Goal: Communication & Community: Answer question/provide support

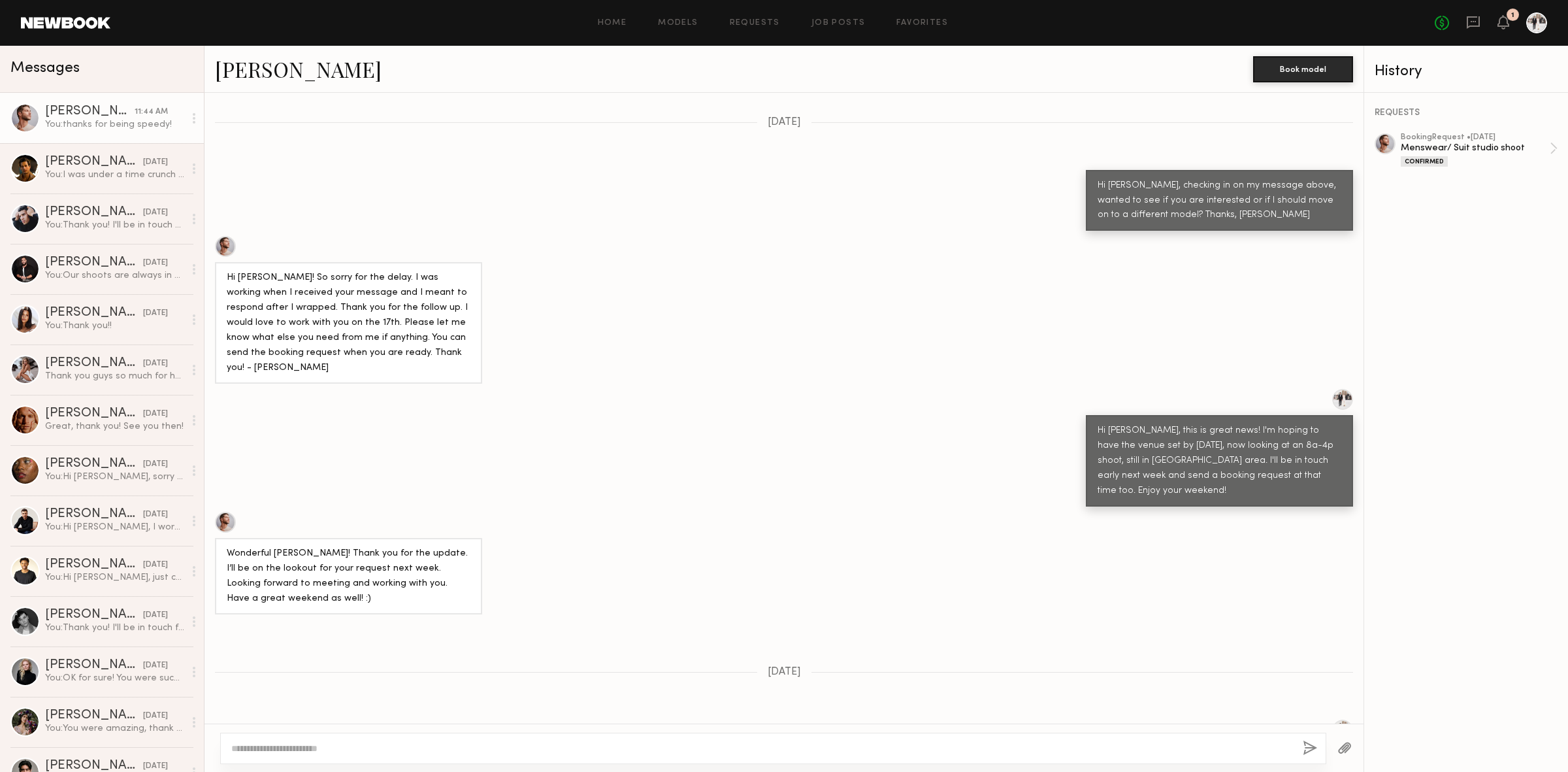
scroll to position [777, 0]
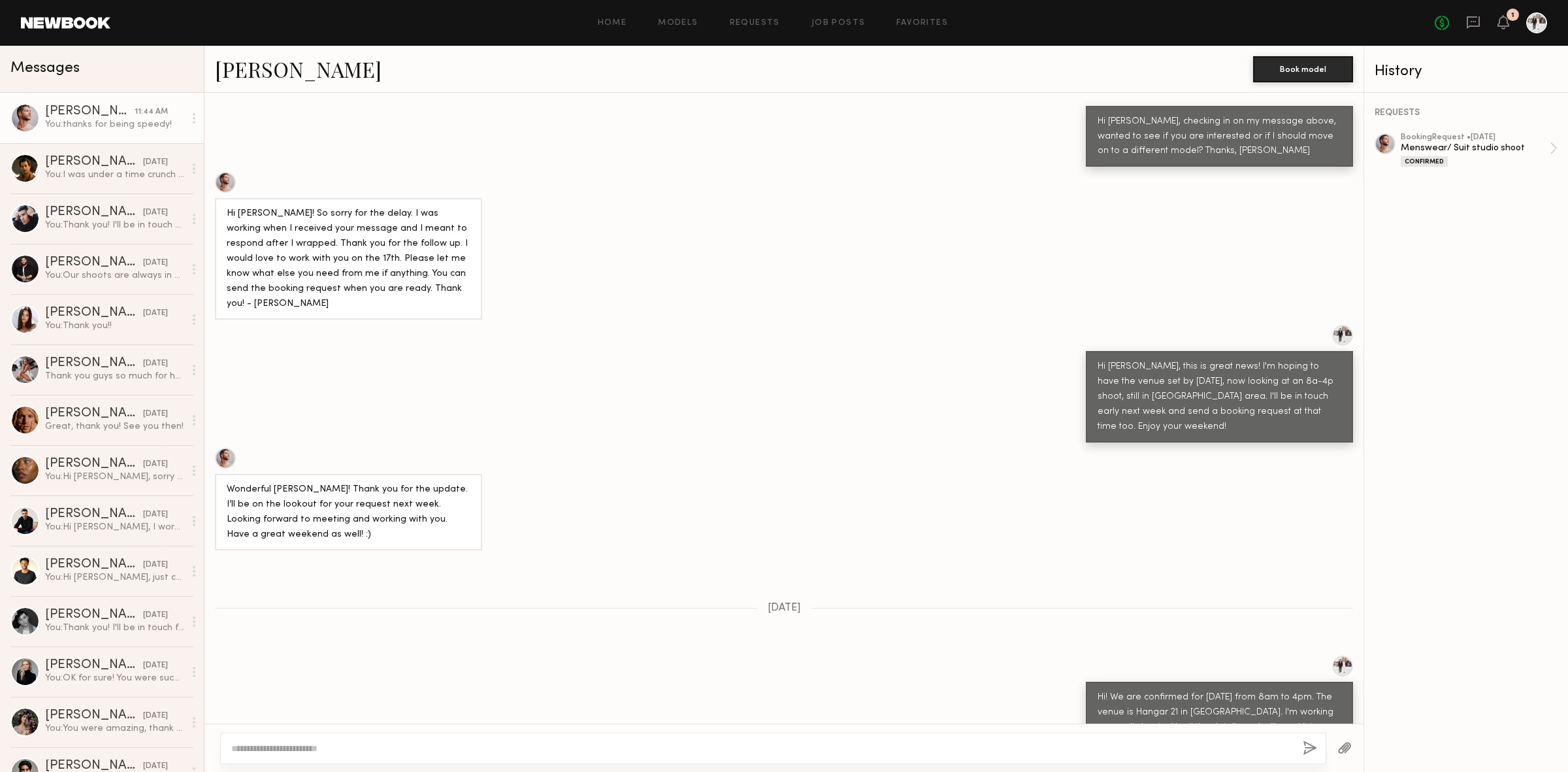
click at [1177, 490] on div "Keep direct messages professional and related only to paid job opportunities. M…" at bounding box center [784, 408] width 1159 height 631
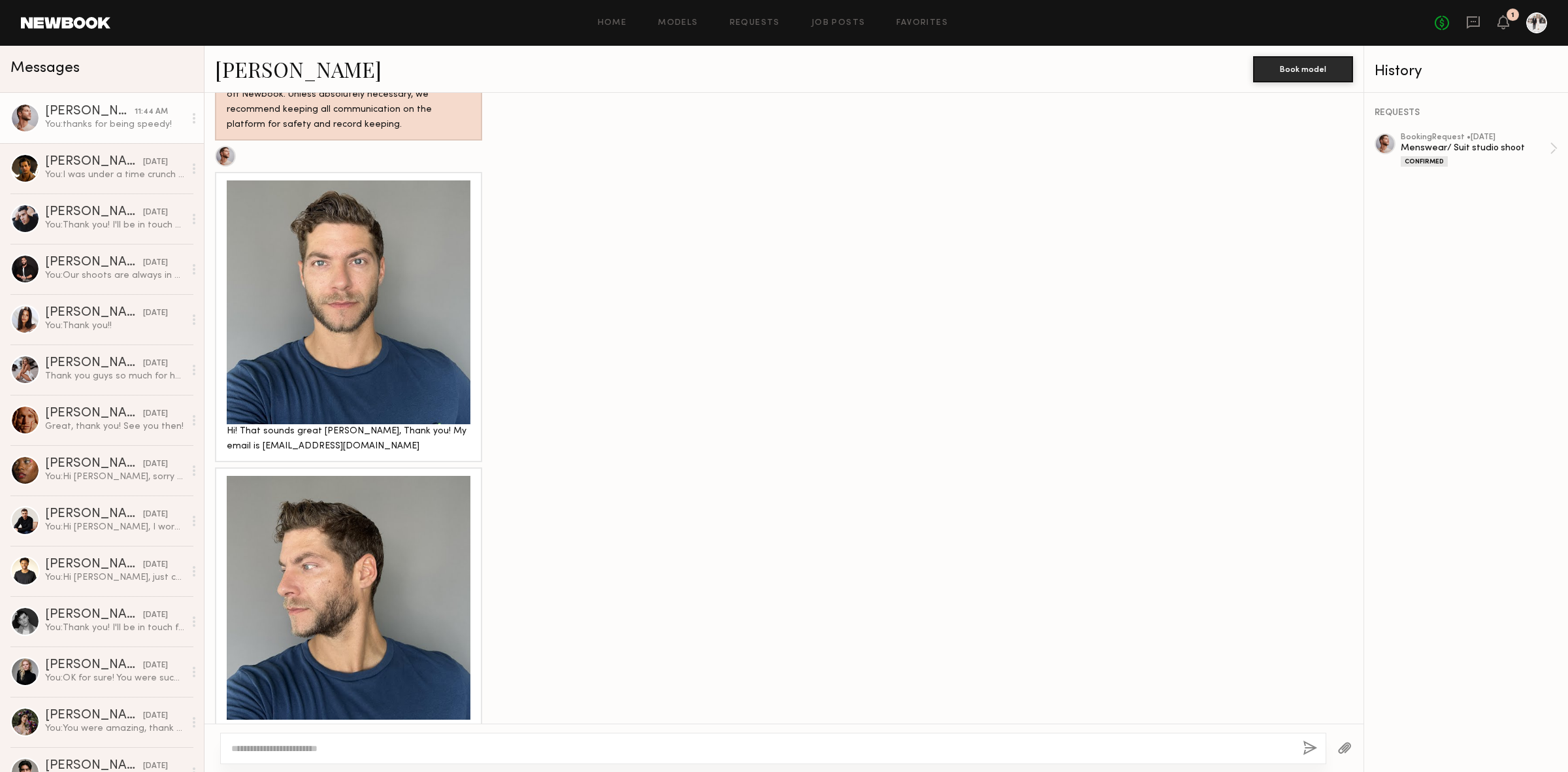
scroll to position [1511, 0]
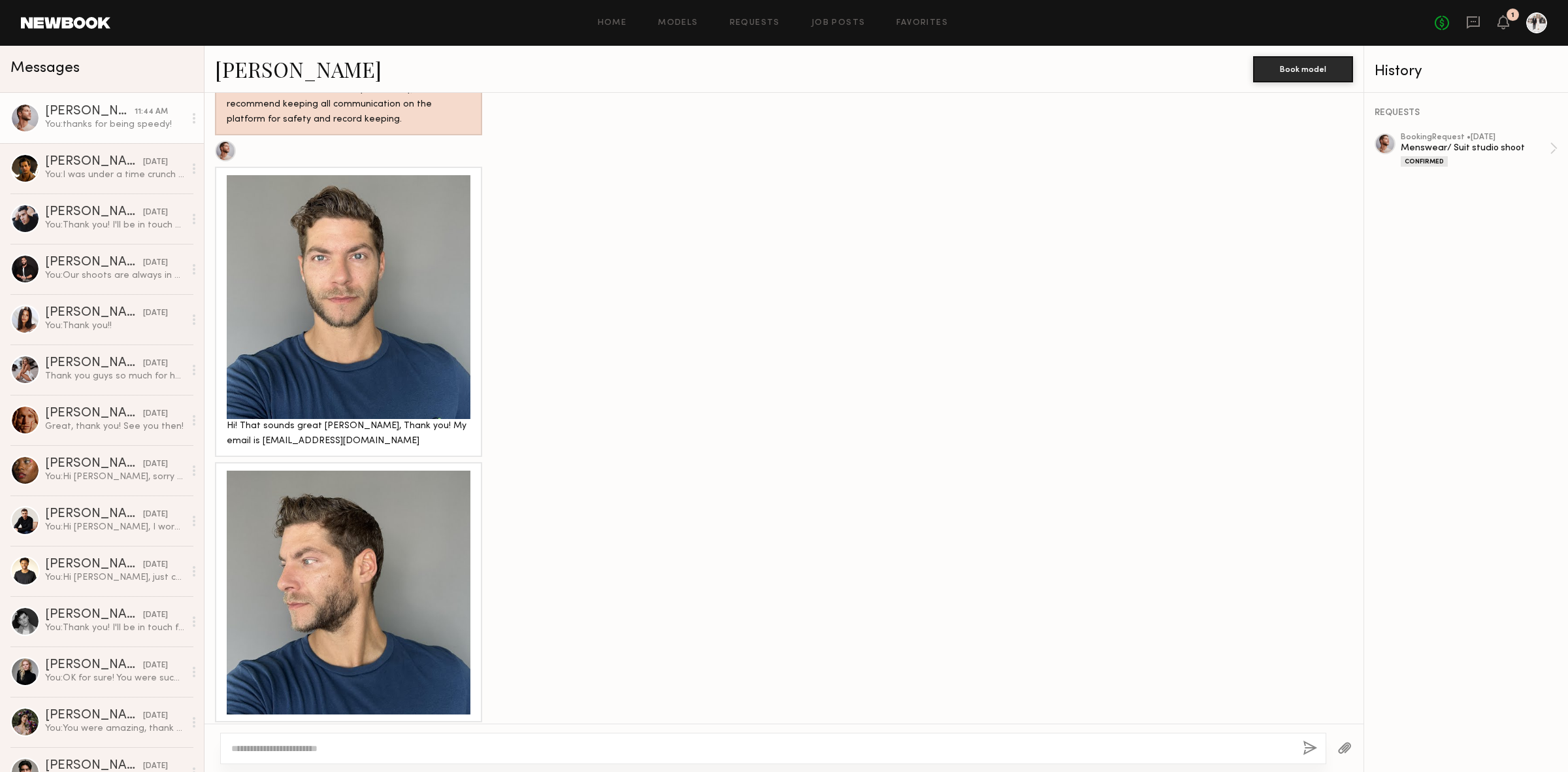
click at [293, 419] on div "Hi! That sounds great [PERSON_NAME], Thank you! My email is [EMAIL_ADDRESS][DOM…" at bounding box center [348, 434] width 244 height 30
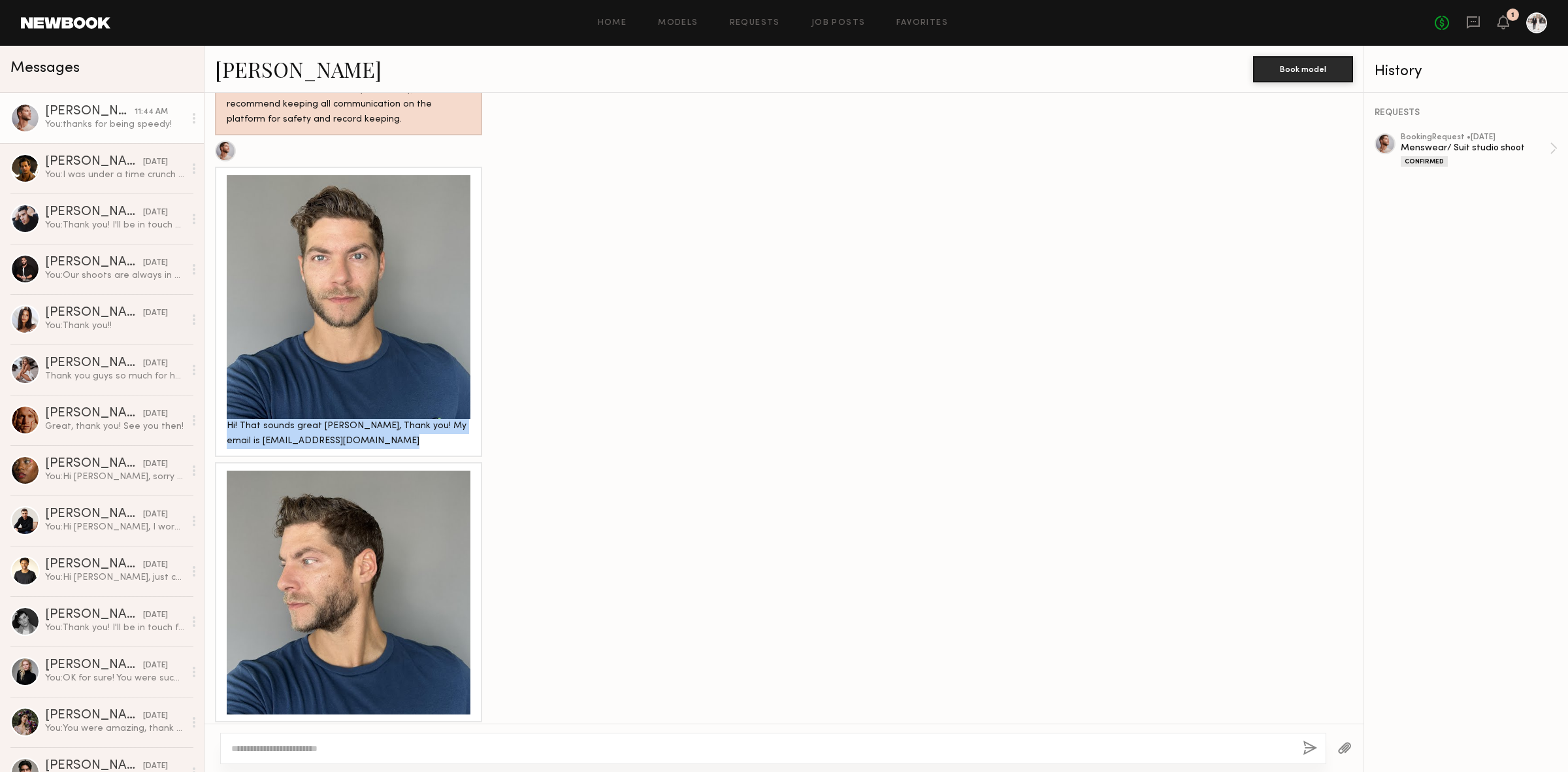
click at [293, 419] on div "Hi! That sounds great [PERSON_NAME], Thank you! My email is [EMAIL_ADDRESS][DOM…" at bounding box center [348, 434] width 244 height 30
drag, startPoint x: 336, startPoint y: 369, endPoint x: 219, endPoint y: 379, distance: 117.4
click at [219, 379] on div "Hi! That sounds great [PERSON_NAME], Thank you! My email is [EMAIL_ADDRESS][DOM…" at bounding box center [348, 312] width 267 height 290
copy div "[EMAIL_ADDRESS][DOMAIN_NAME]"
click at [51, 219] on div "[PERSON_NAME]" at bounding box center [94, 212] width 98 height 13
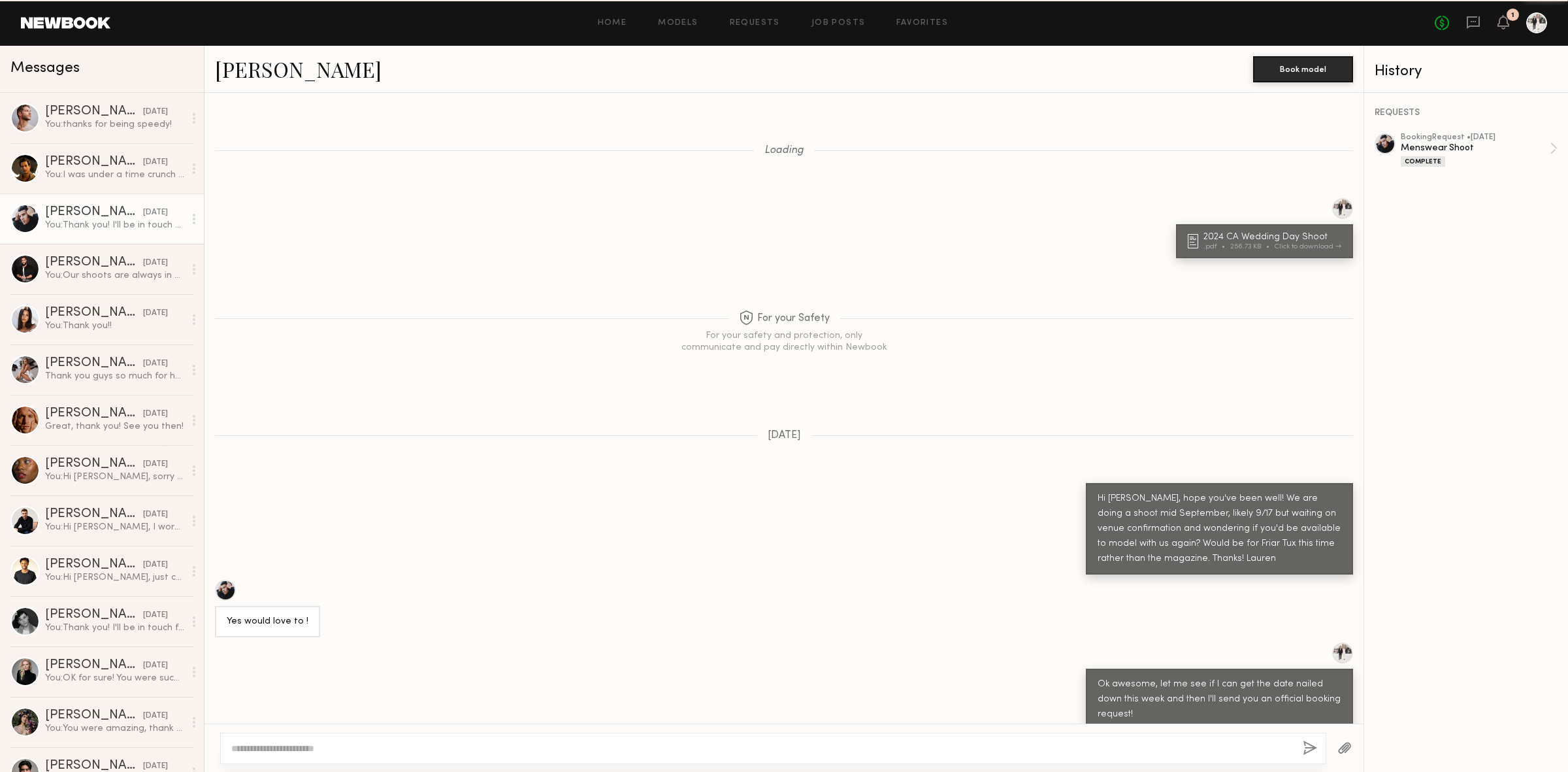
scroll to position [817, 0]
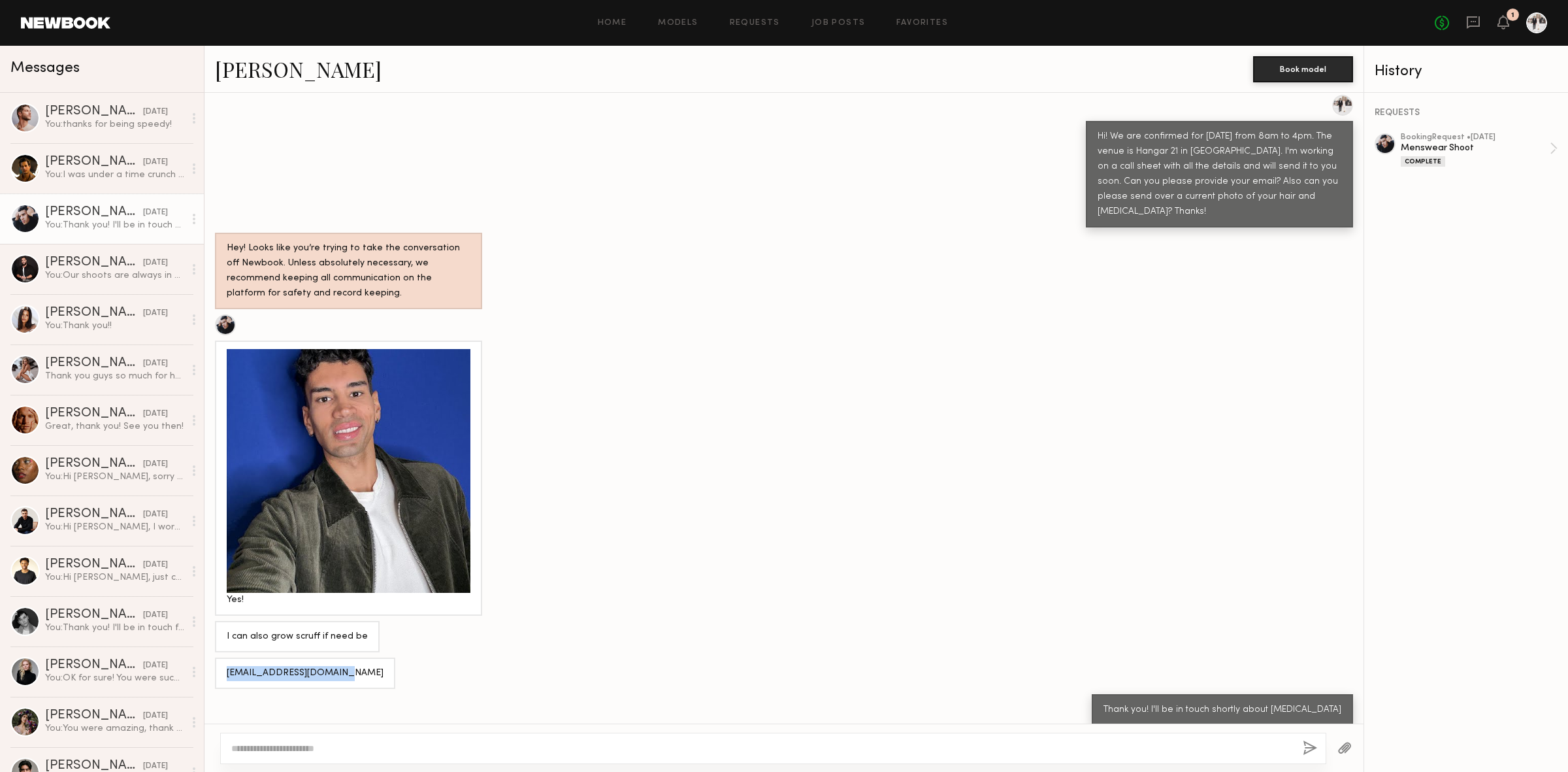
drag, startPoint x: 336, startPoint y: 665, endPoint x: 216, endPoint y: 668, distance: 120.0
click at [216, 668] on div "[EMAIL_ADDRESS][DOMAIN_NAME]" at bounding box center [305, 673] width 181 height 32
copy div "[EMAIL_ADDRESS][DOMAIN_NAME]"
click at [1473, 141] on div "booking Request • [DATE]" at bounding box center [1475, 137] width 149 height 8
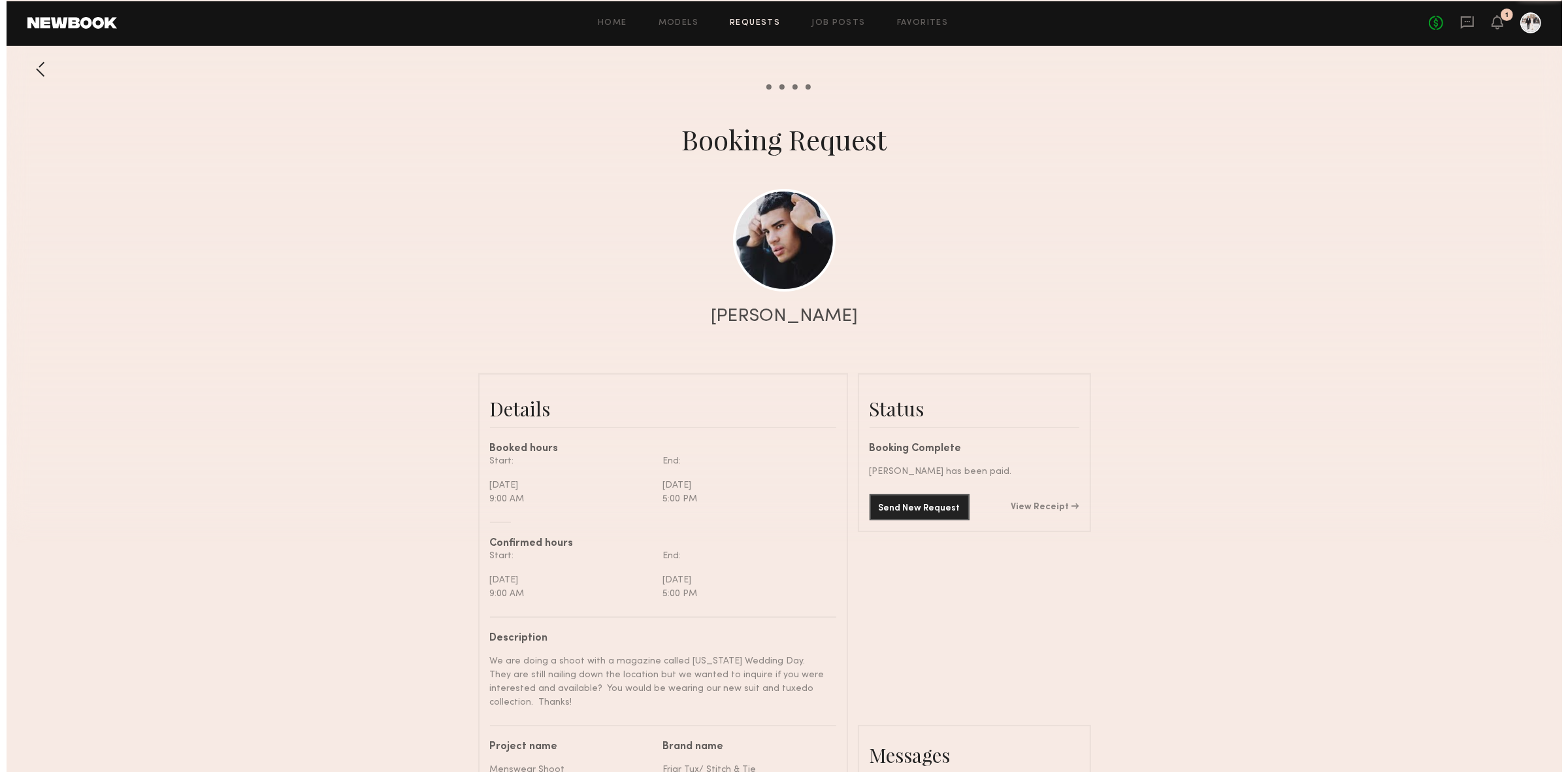
scroll to position [2906, 0]
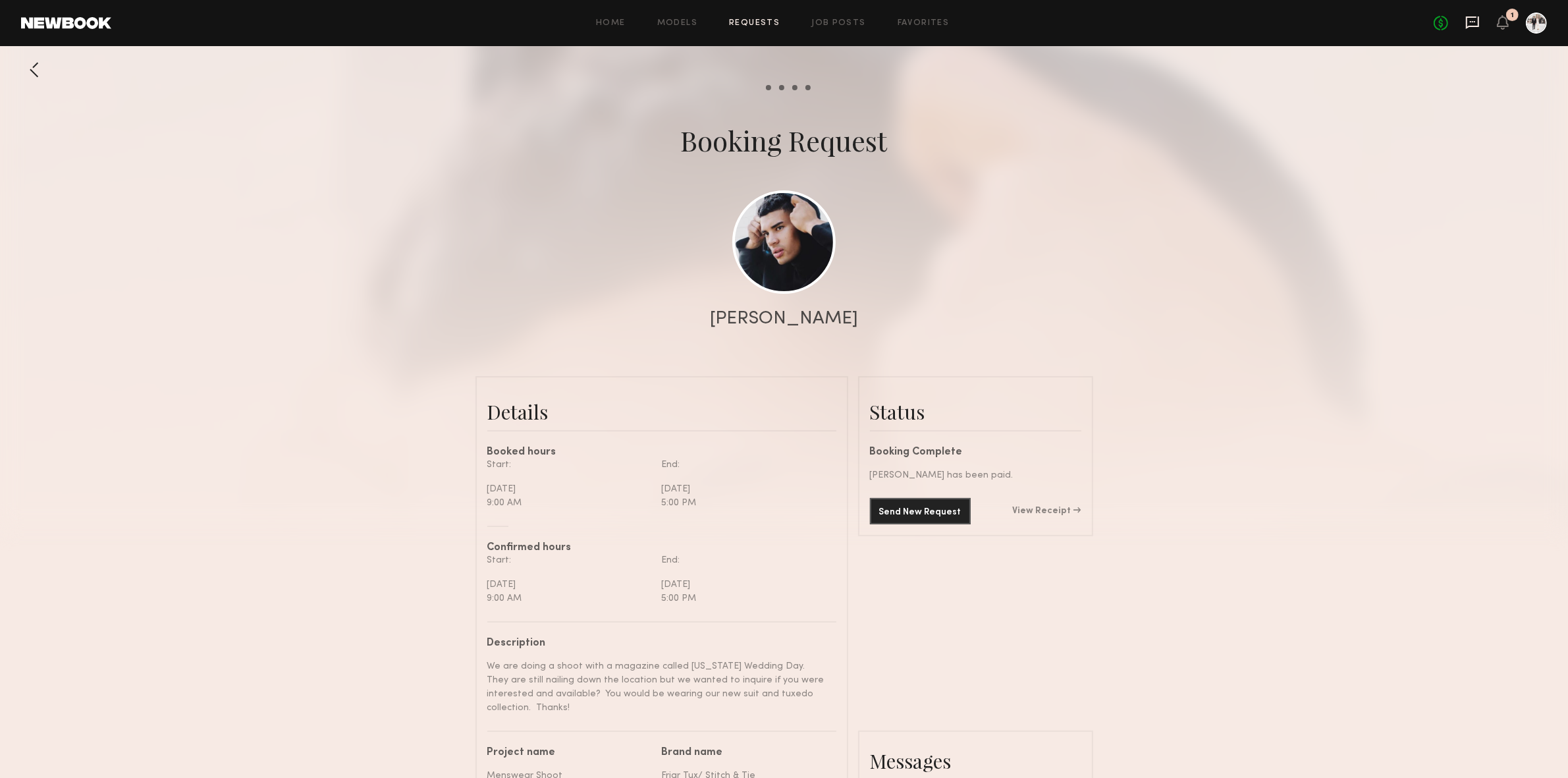
click at [1473, 21] on icon at bounding box center [1472, 21] width 6 height 1
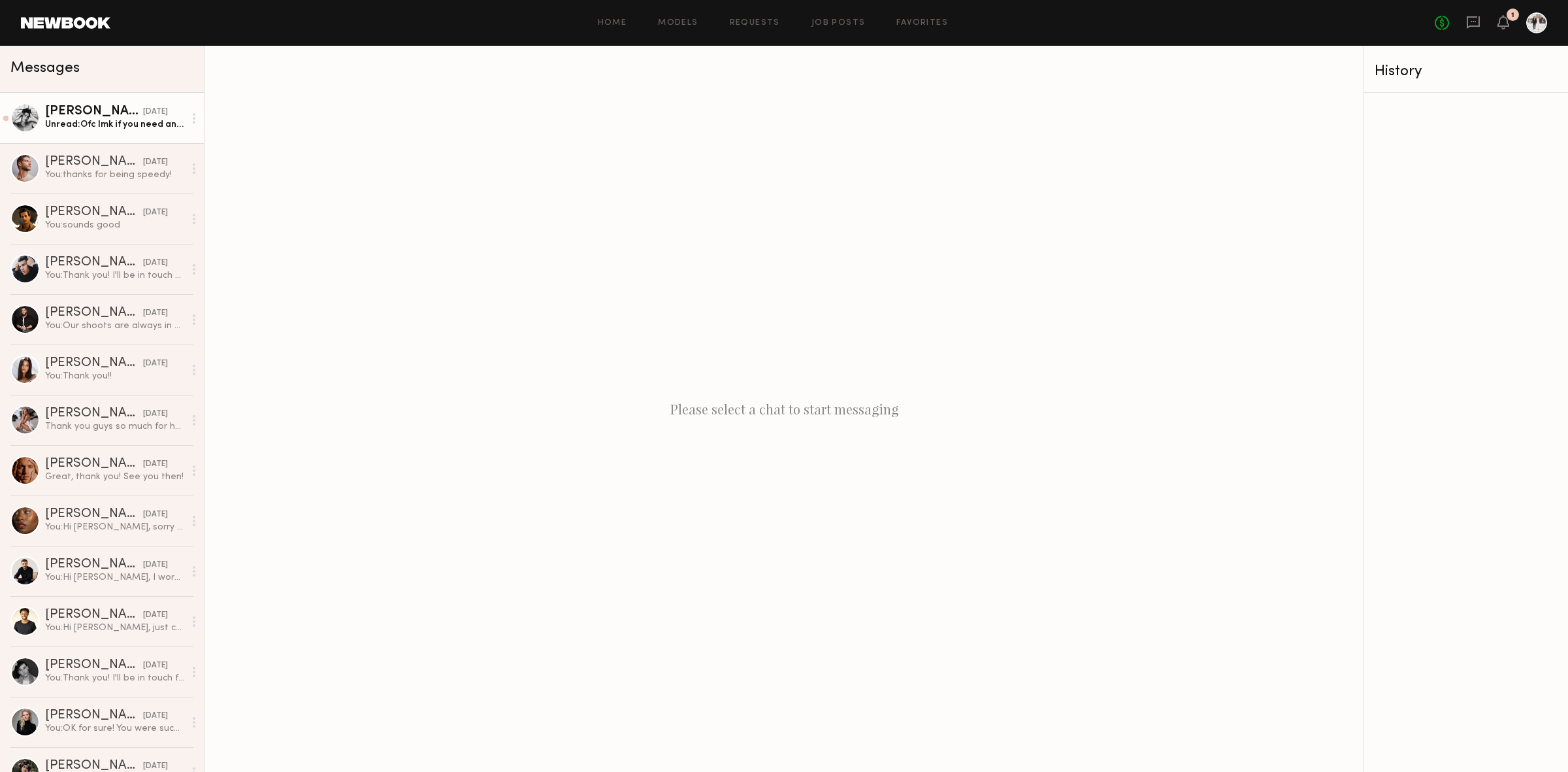
click at [93, 130] on div "Unread: Ofc lmk if you need anymore Info :)" at bounding box center [115, 124] width 139 height 12
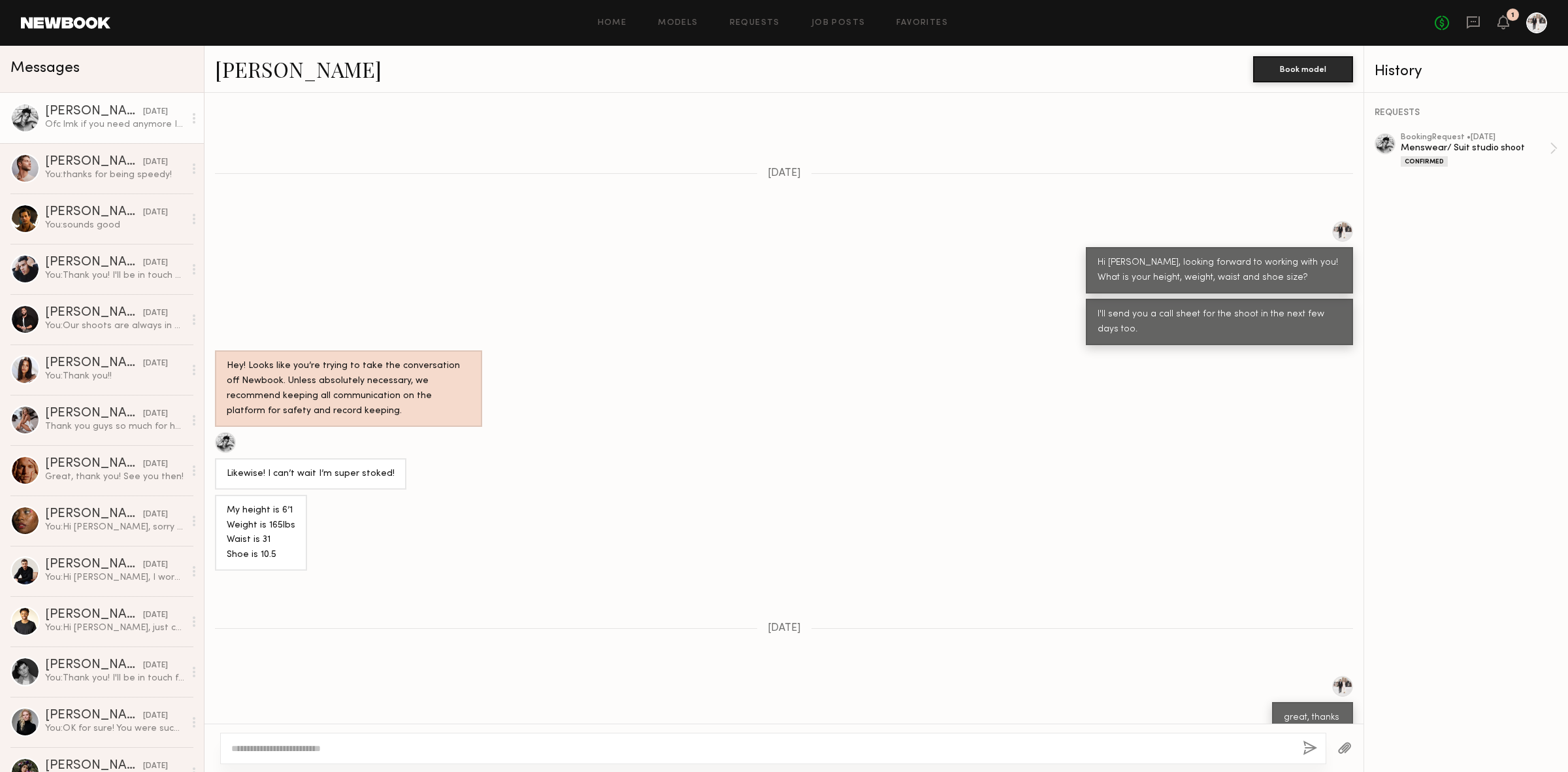
scroll to position [408, 0]
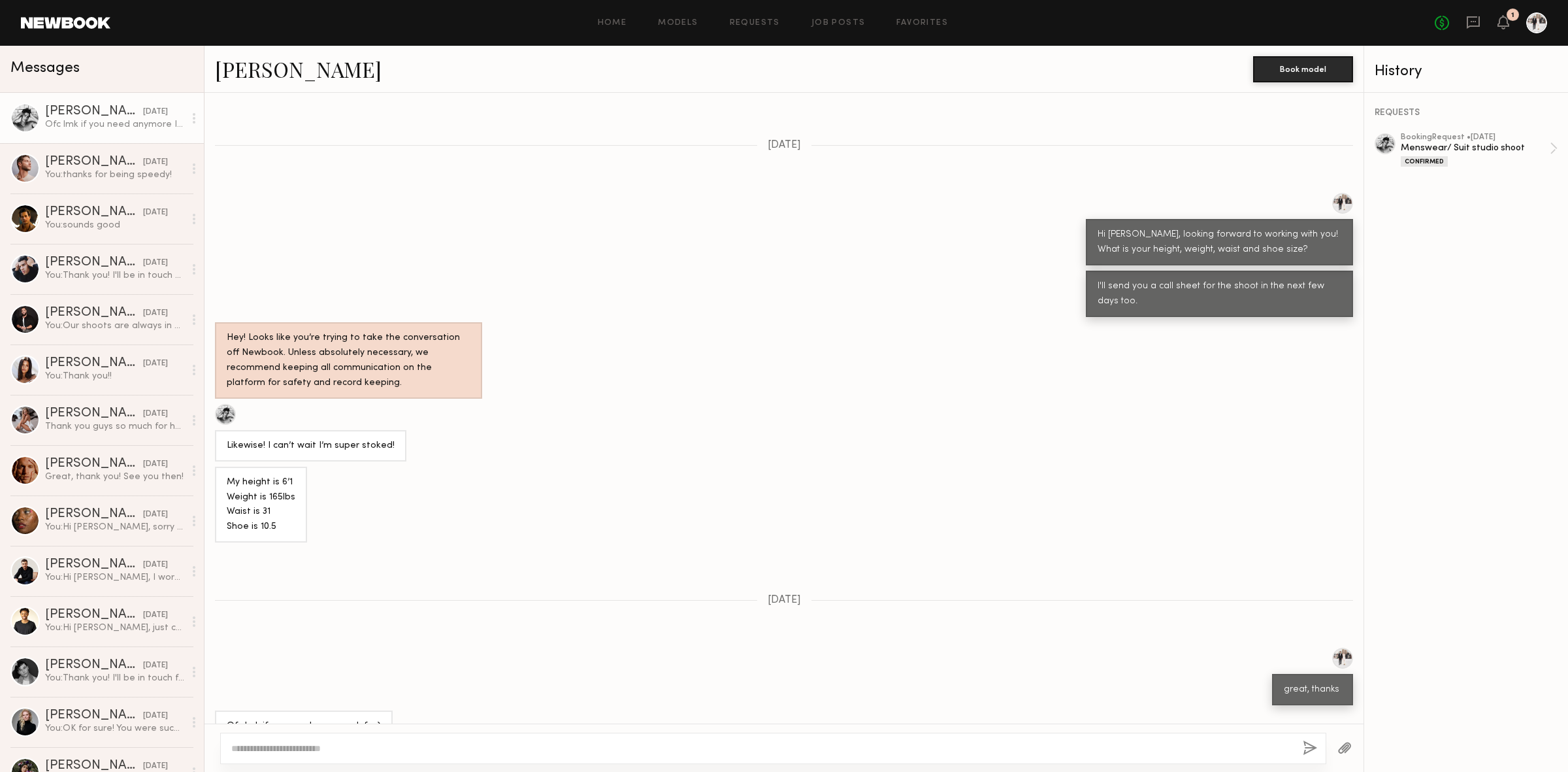
click at [938, 747] on textarea at bounding box center [762, 748] width 1061 height 13
type textarea "**********"
click at [1306, 747] on button "button" at bounding box center [1311, 749] width 14 height 16
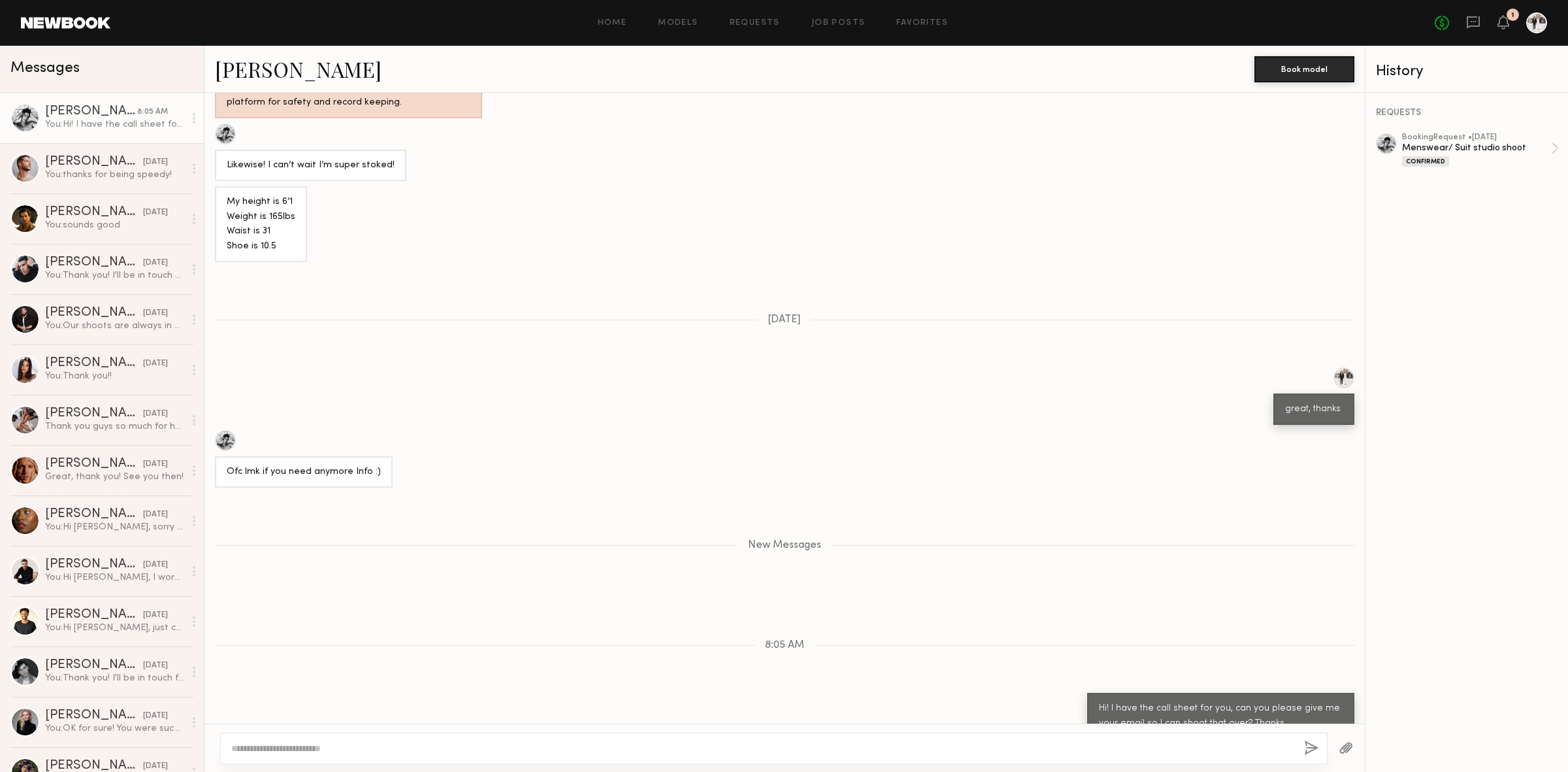
scroll to position [770, 0]
